Goal: Transaction & Acquisition: Subscribe to service/newsletter

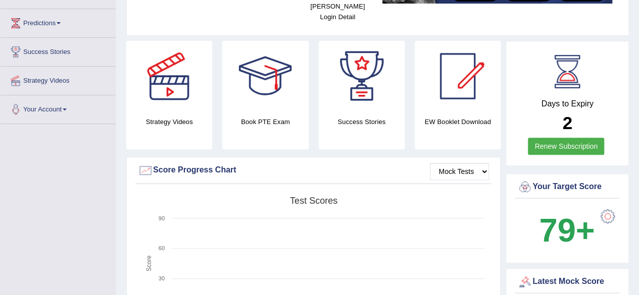
scroll to position [152, 0]
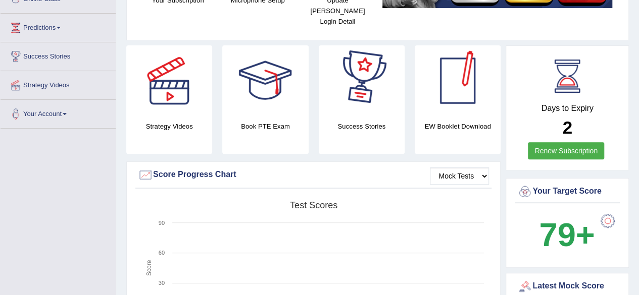
click at [547, 142] on link "Renew Subscription" at bounding box center [566, 150] width 76 height 17
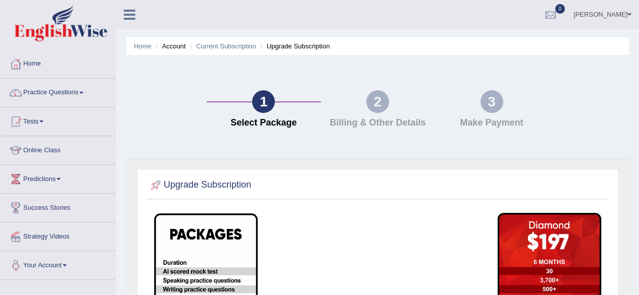
click at [385, 100] on div "2" at bounding box center [377, 101] width 23 height 23
click at [32, 66] on link "Home" at bounding box center [58, 62] width 115 height 25
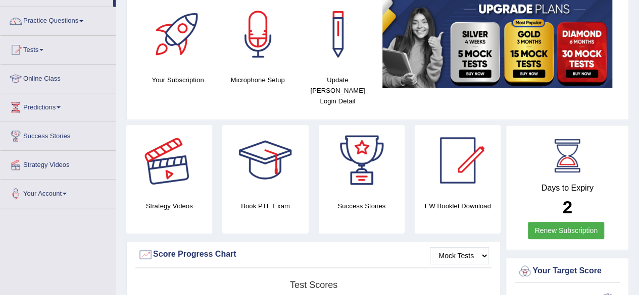
scroll to position [72, 0]
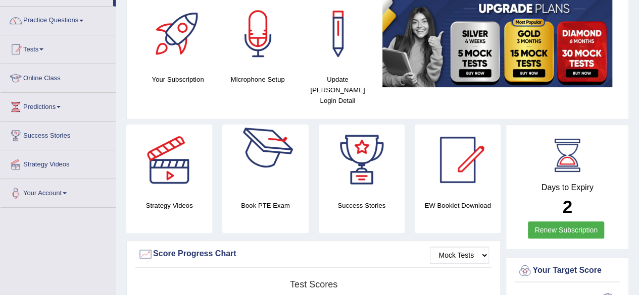
click at [268, 177] on div at bounding box center [265, 160] width 71 height 71
